Goal: Task Accomplishment & Management: Use online tool/utility

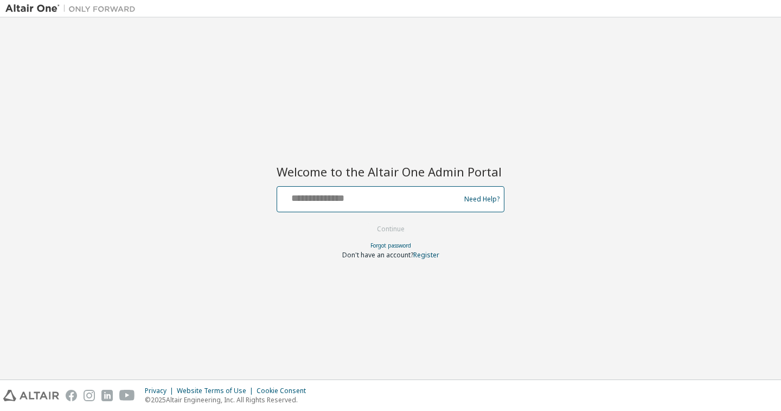
click at [401, 197] on input "text" at bounding box center [370, 197] width 177 height 16
type input "**********"
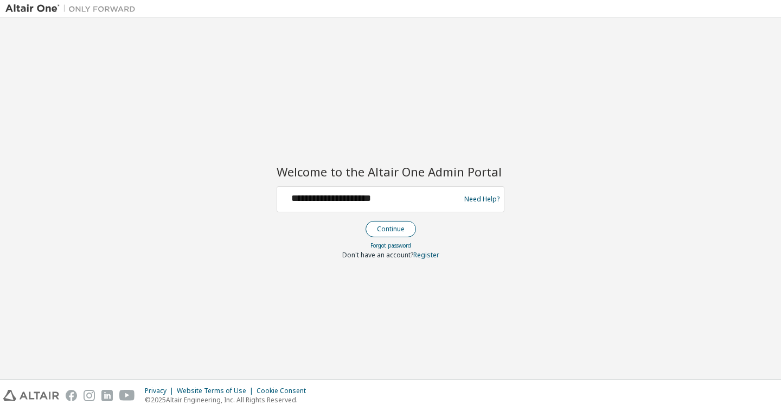
click at [386, 227] on button "Continue" at bounding box center [391, 229] width 50 height 16
